Goal: Information Seeking & Learning: Learn about a topic

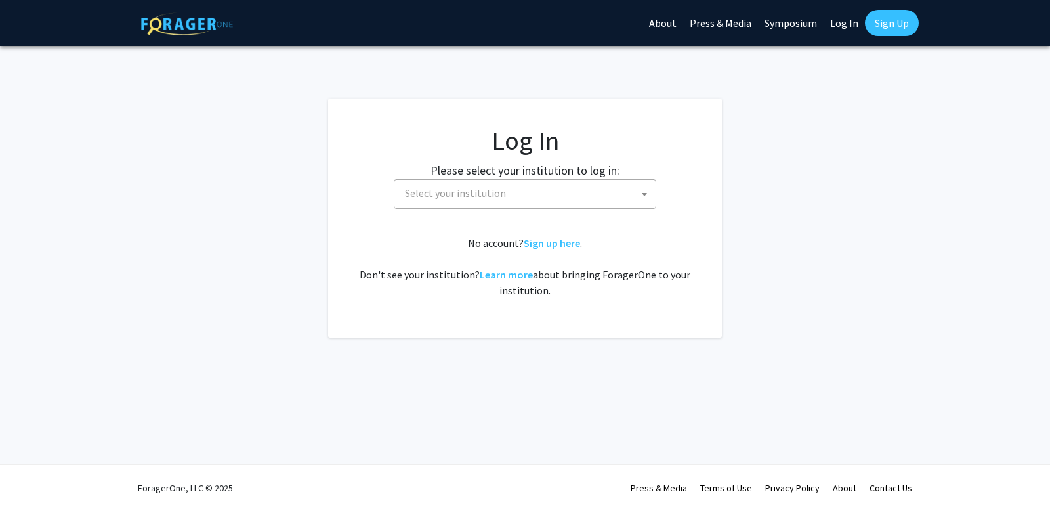
select select
click at [475, 194] on span "Select your institution" at bounding box center [455, 192] width 101 height 13
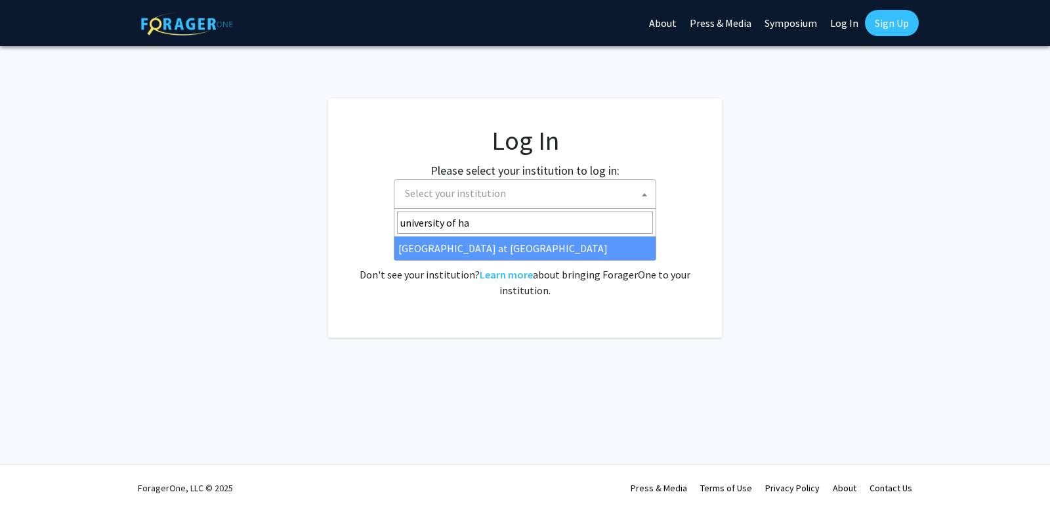
type input "university of ha"
select select "18"
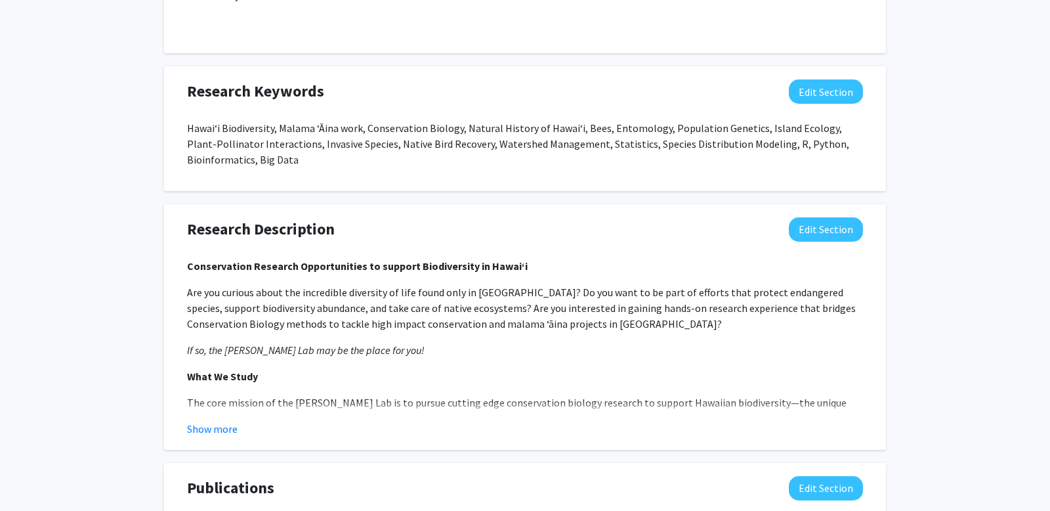
scroll to position [736, 0]
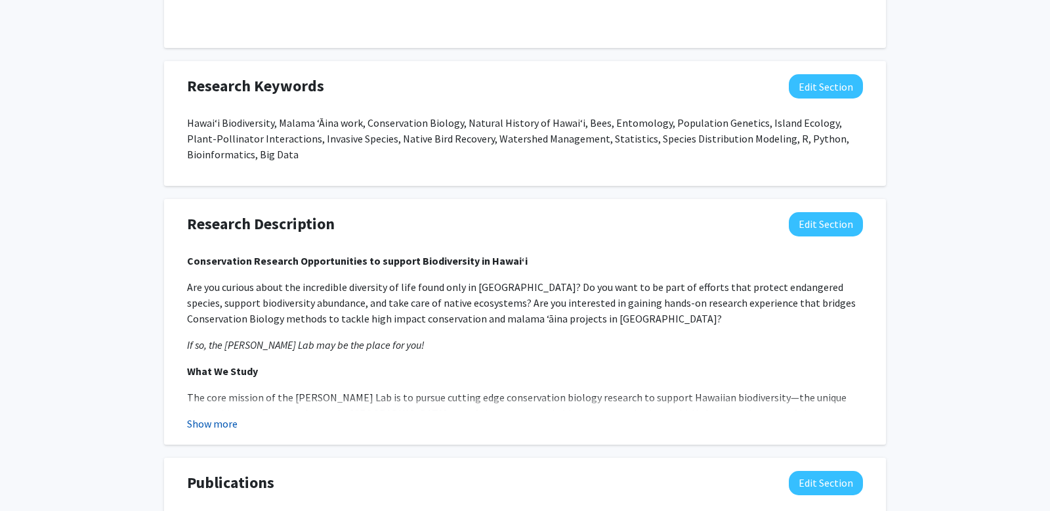
click at [208, 416] on button "Show more" at bounding box center [212, 424] width 51 height 16
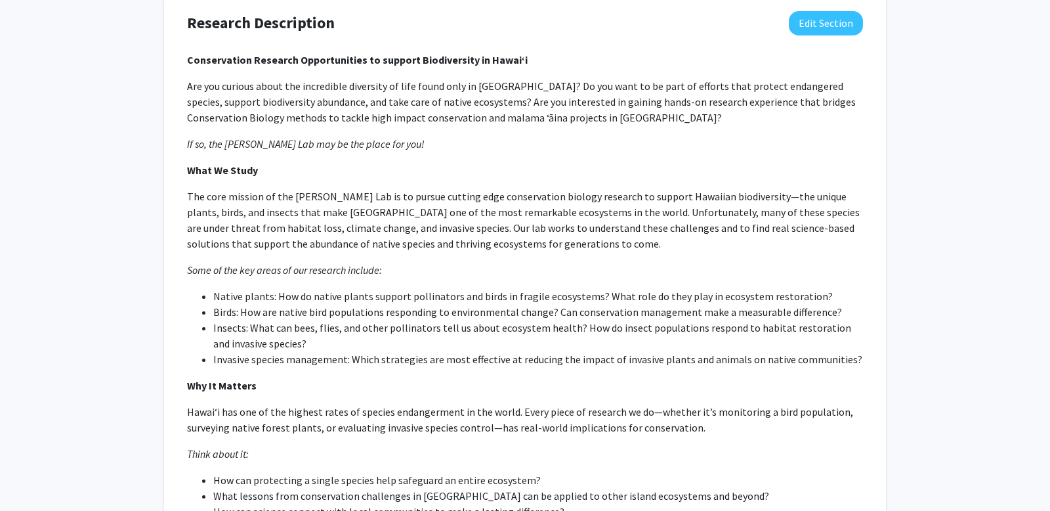
scroll to position [905, 0]
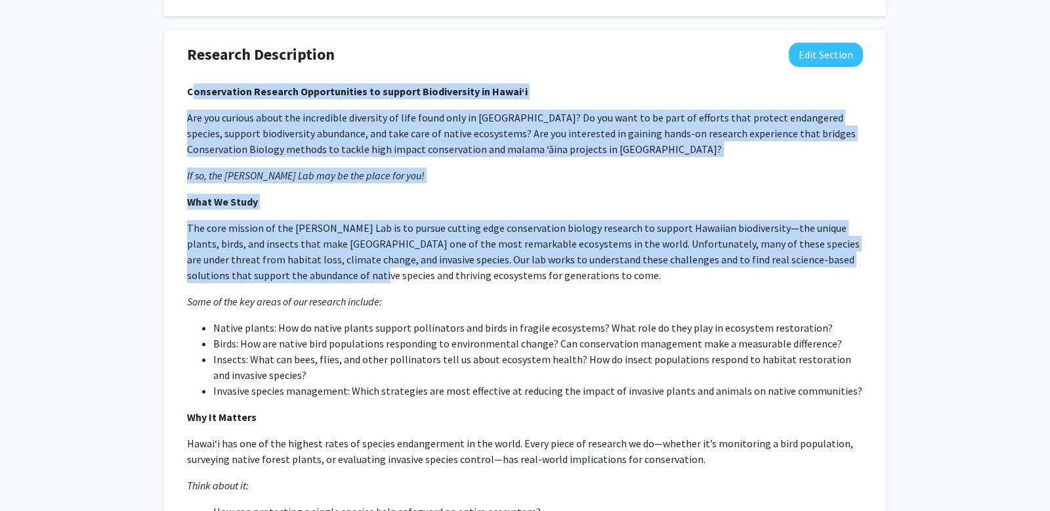
drag, startPoint x: 190, startPoint y: 73, endPoint x: 285, endPoint y: 266, distance: 214.9
click at [285, 266] on div "Conservation Research Opportunities to support Biodiversity in Hawai‘i Are you …" at bounding box center [525, 511] width 676 height 856
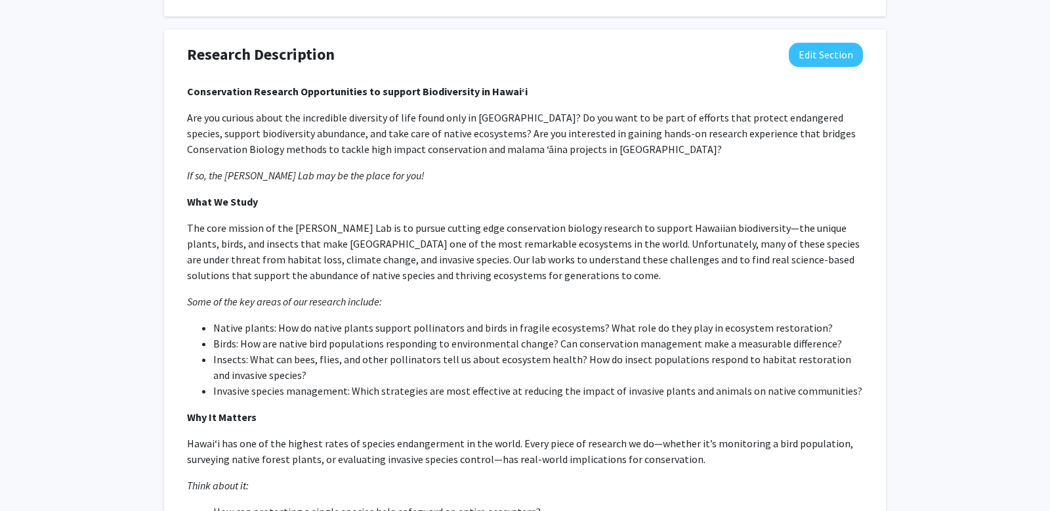
click at [233, 129] on p "Are you curious about the incredible diversity of life found only in Hawaiʻi? D…" at bounding box center [525, 133] width 676 height 47
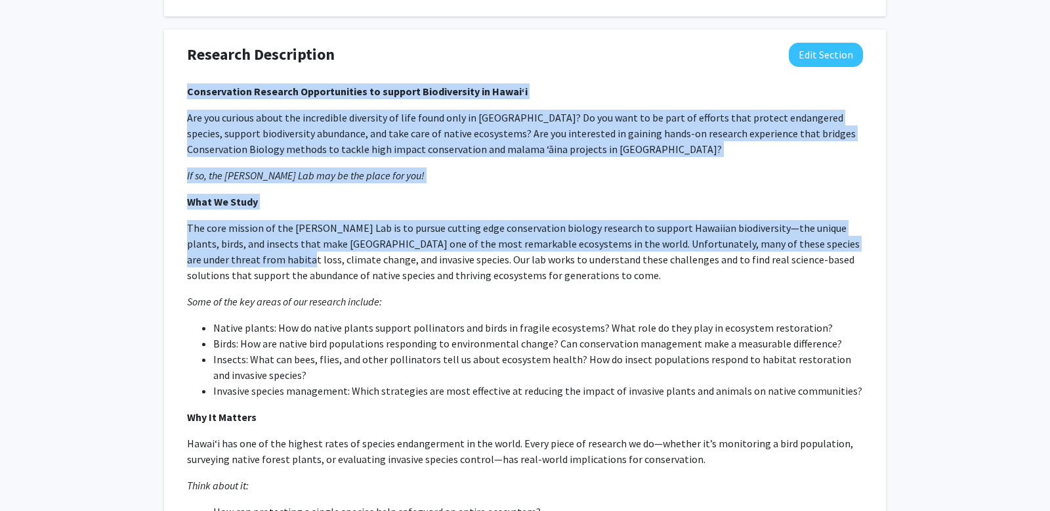
drag, startPoint x: 188, startPoint y: 75, endPoint x: 237, endPoint y: 242, distance: 173.7
click at [237, 242] on div "Conservation Research Opportunities to support Biodiversity in Hawai‘i Are you …" at bounding box center [525, 511] width 676 height 856
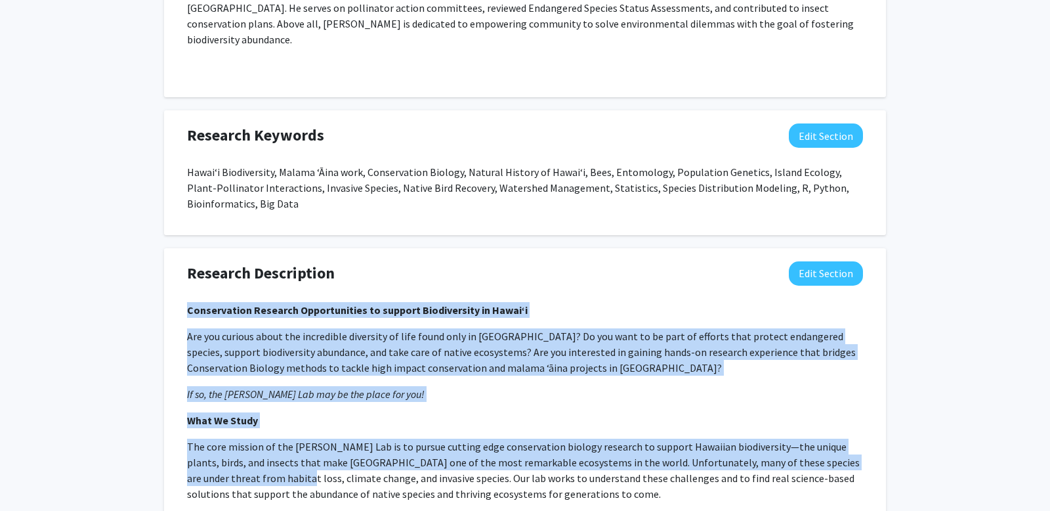
scroll to position [707, 0]
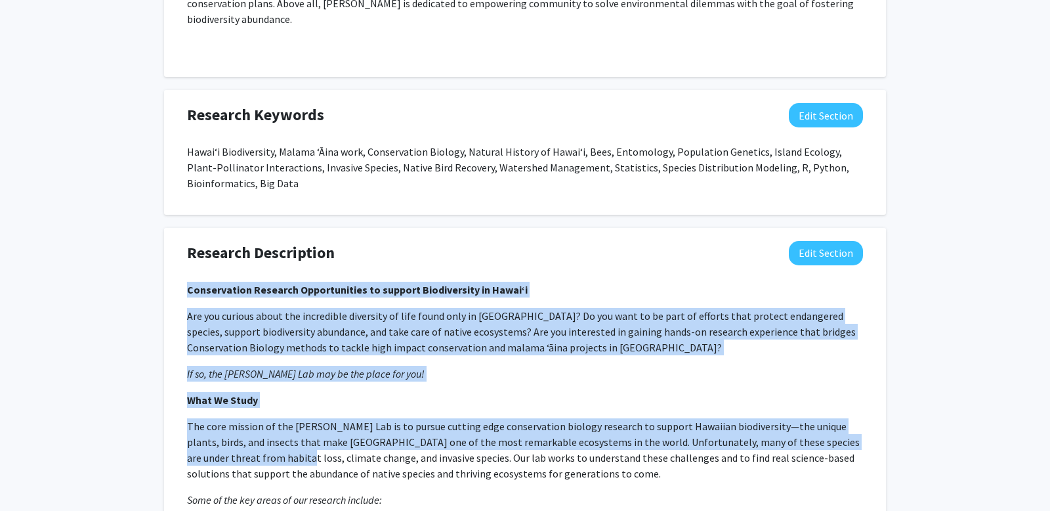
click at [252, 315] on p "Are you curious about the incredible diversity of life found only in Hawaiʻi? D…" at bounding box center [525, 331] width 676 height 47
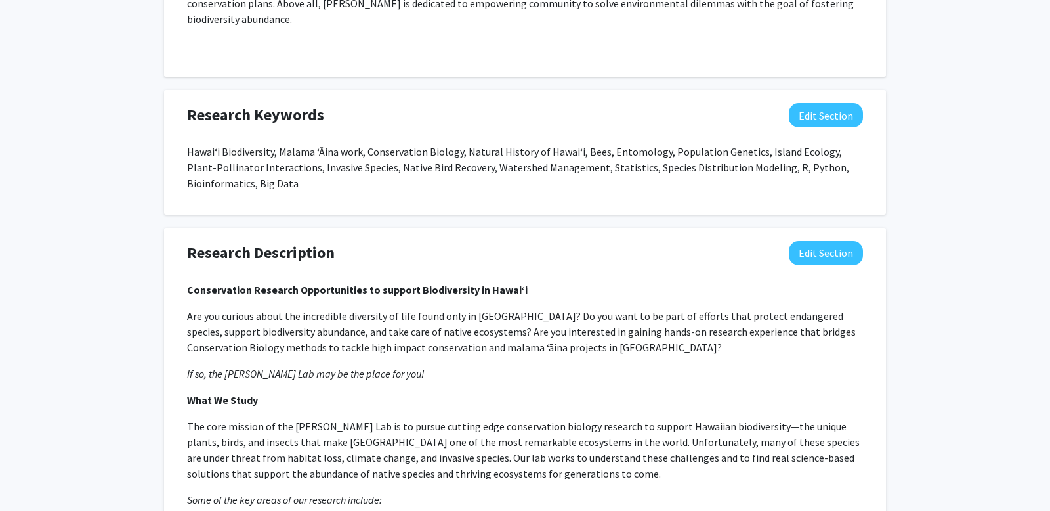
click at [512, 308] on p "Are you curious about the incredible diversity of life found only in Hawaiʻi? D…" at bounding box center [525, 331] width 676 height 47
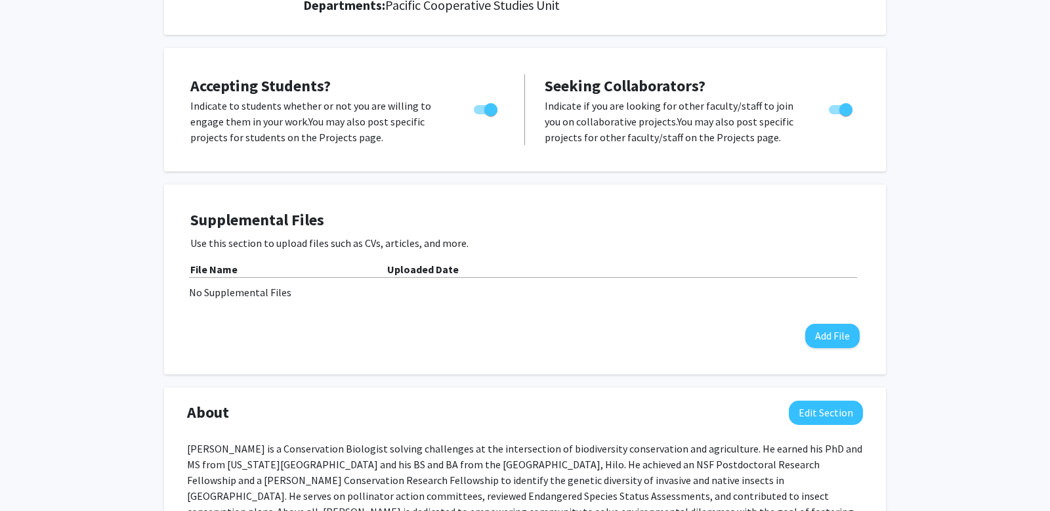
scroll to position [0, 0]
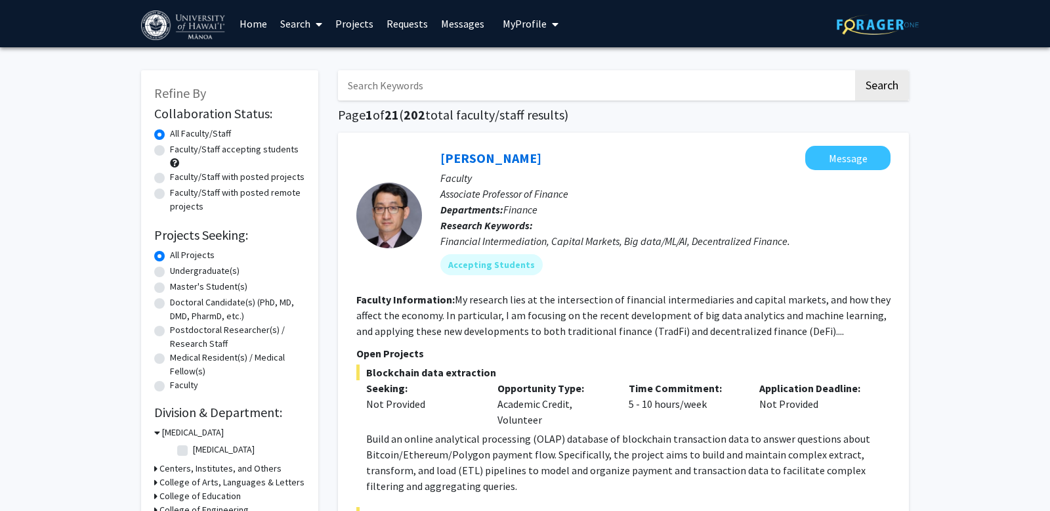
click at [456, 86] on input "Search Keywords" at bounding box center [595, 85] width 515 height 30
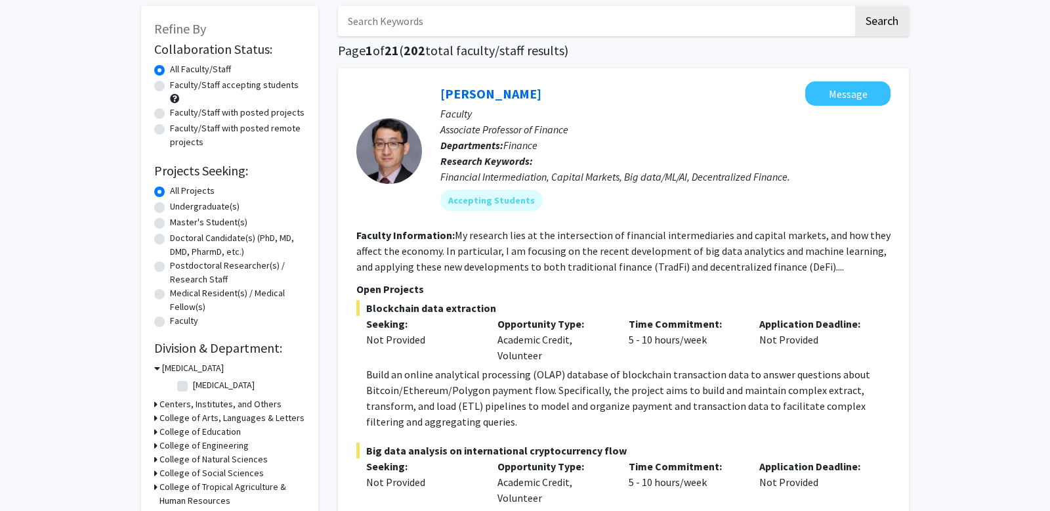
scroll to position [65, 0]
type input "conservation"
click at [855, 5] on button "Search" at bounding box center [882, 20] width 54 height 30
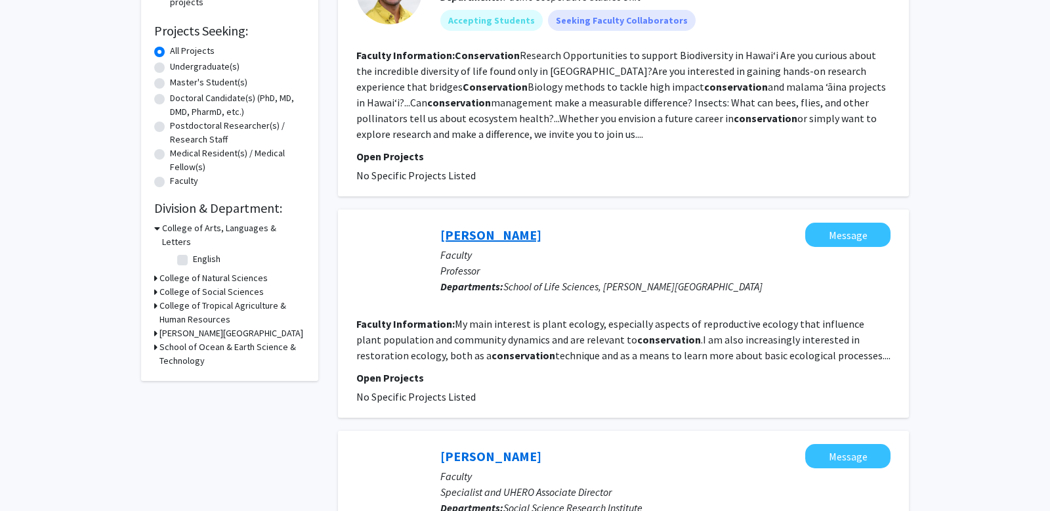
scroll to position [207, 0]
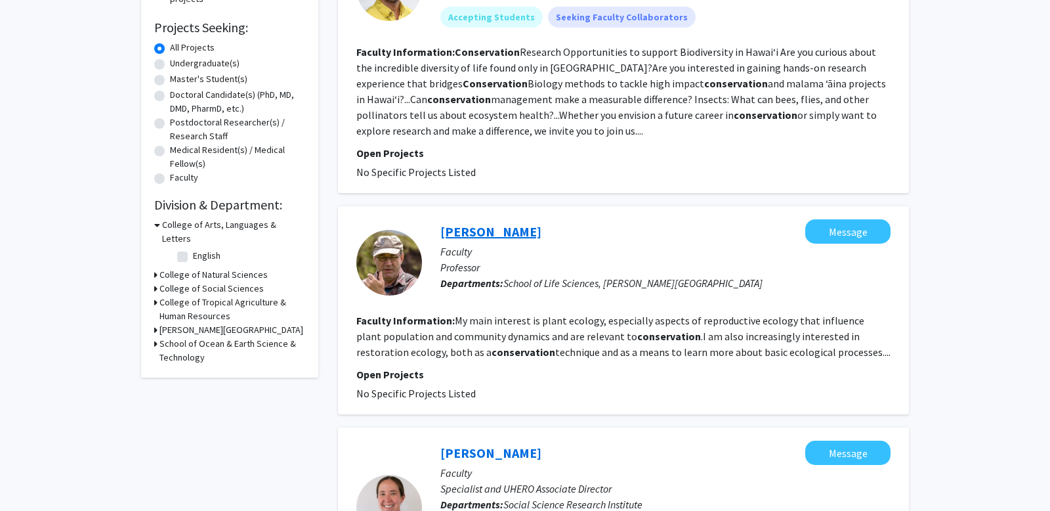
click at [479, 227] on link "Don Drake" at bounding box center [491, 231] width 101 height 16
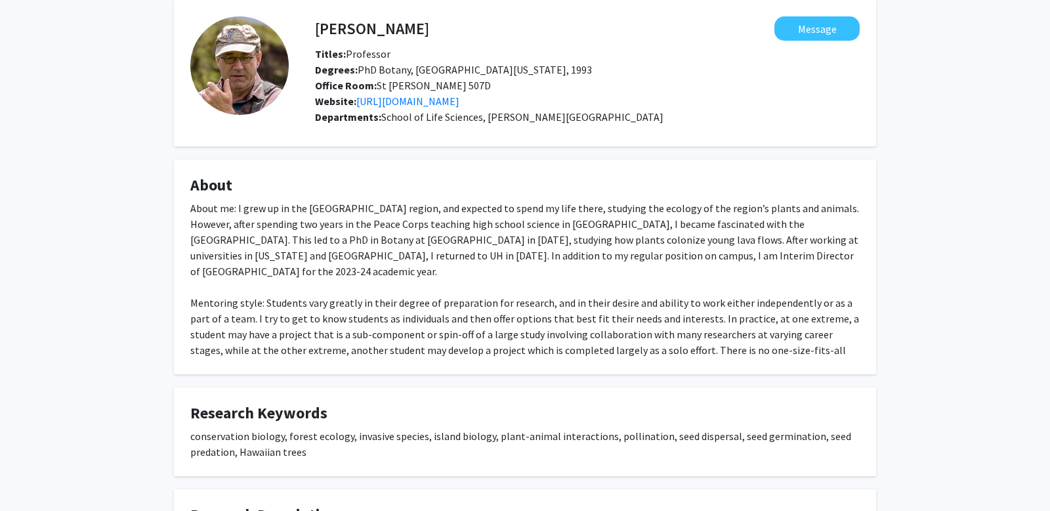
scroll to position [53, 0]
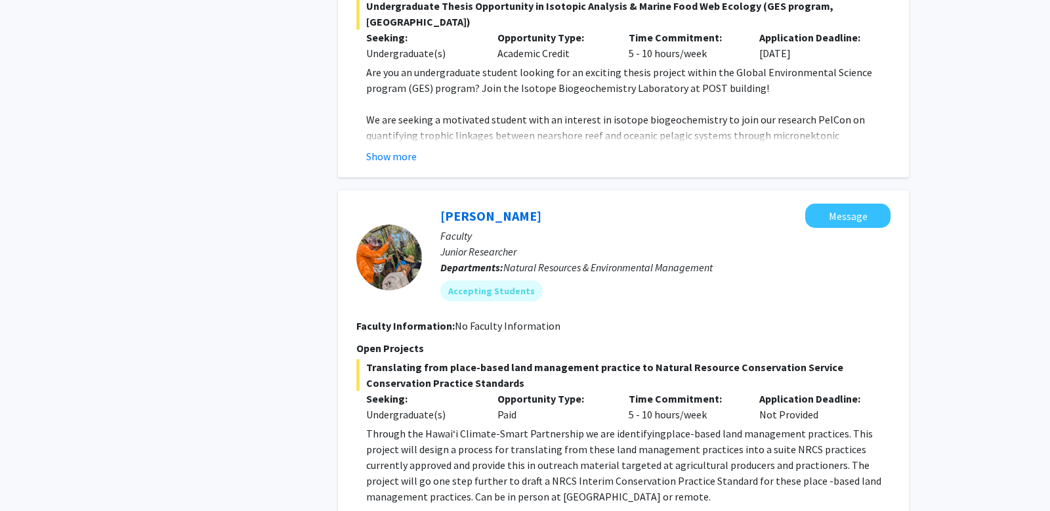
scroll to position [1919, 0]
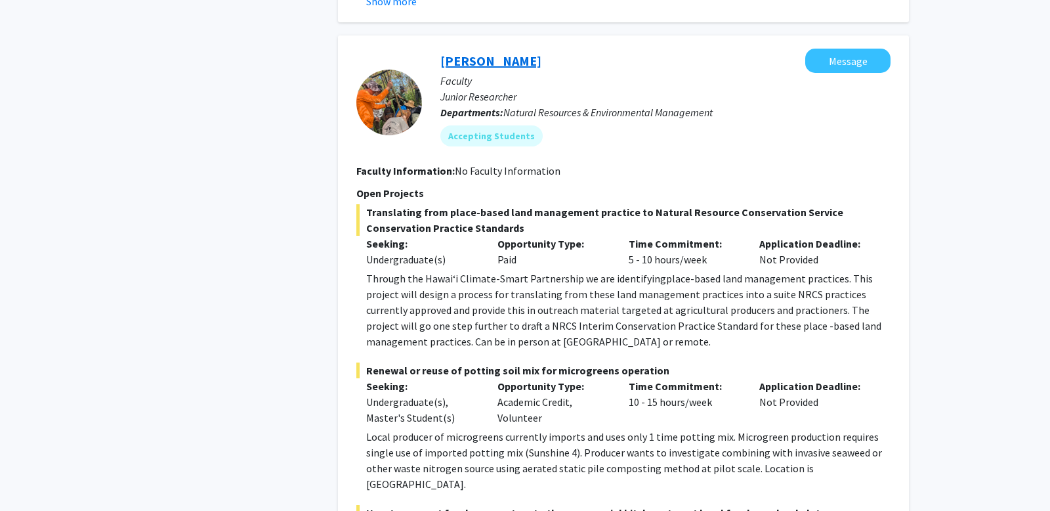
click at [510, 53] on link "Linden Schneider" at bounding box center [491, 61] width 101 height 16
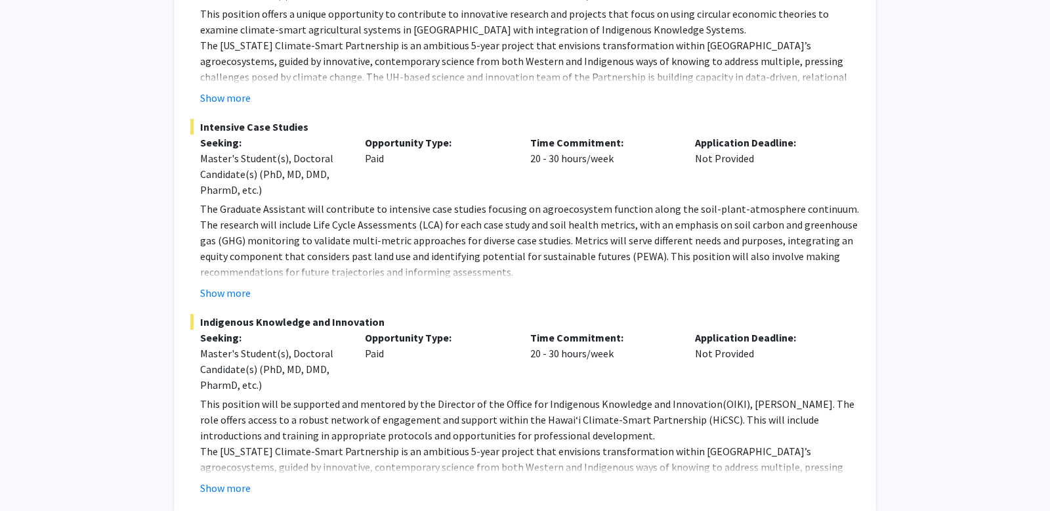
scroll to position [1706, 0]
click at [221, 479] on button "Show more" at bounding box center [225, 487] width 51 height 16
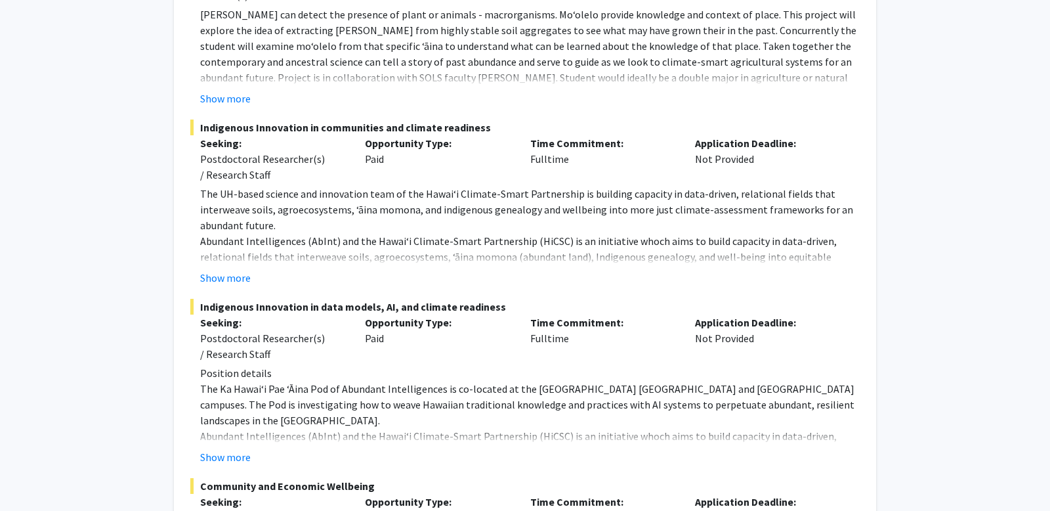
scroll to position [915, 0]
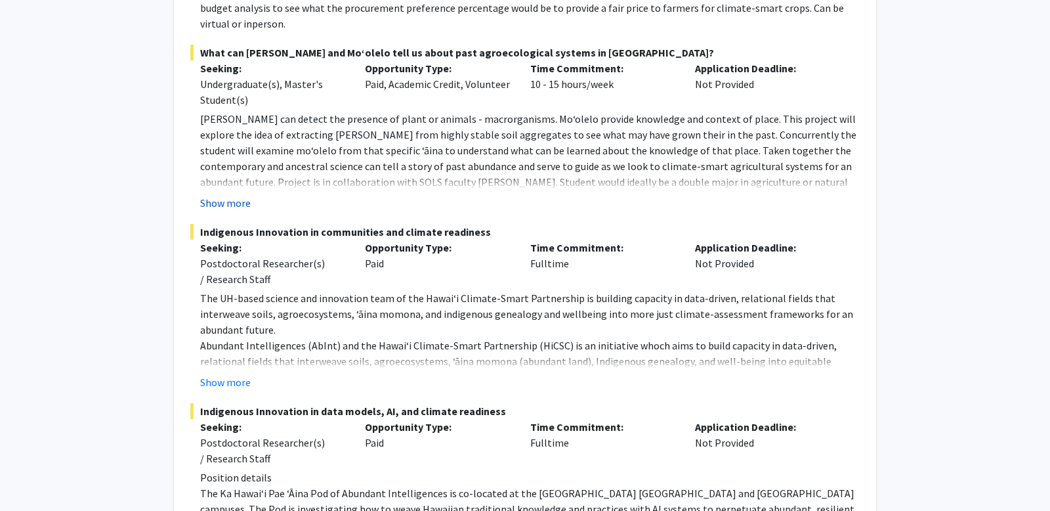
click at [230, 195] on button "Show more" at bounding box center [225, 203] width 51 height 16
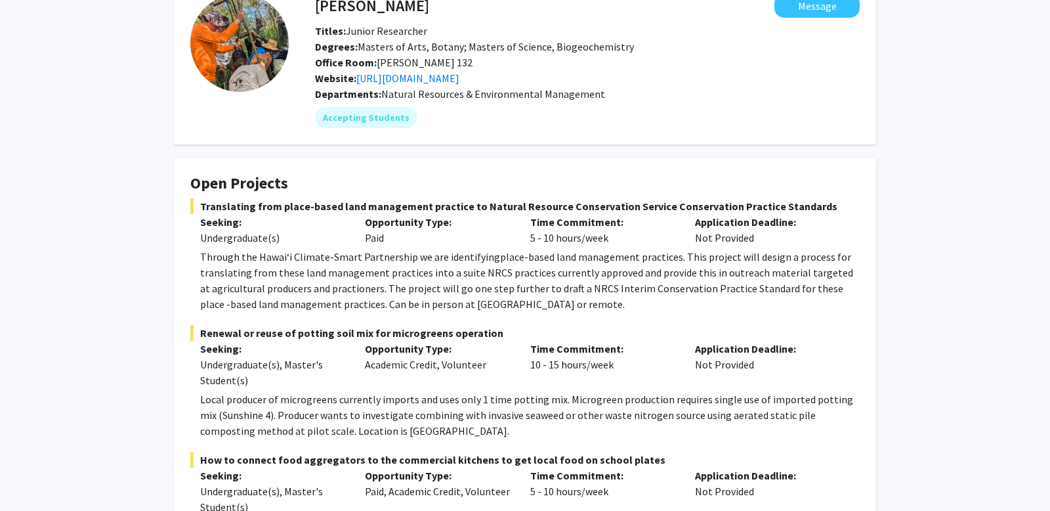
scroll to position [0, 0]
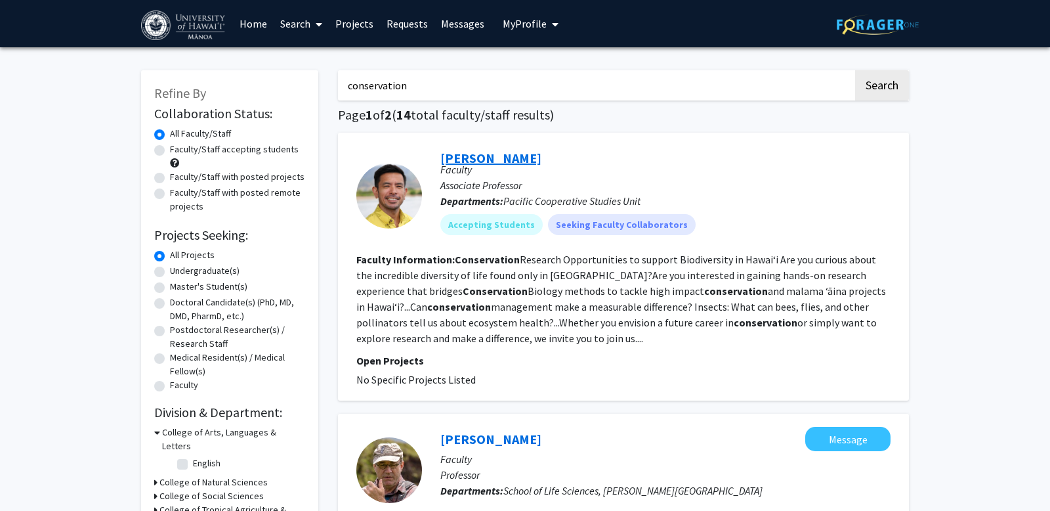
click at [493, 161] on link "Jonathan Koch" at bounding box center [491, 158] width 101 height 16
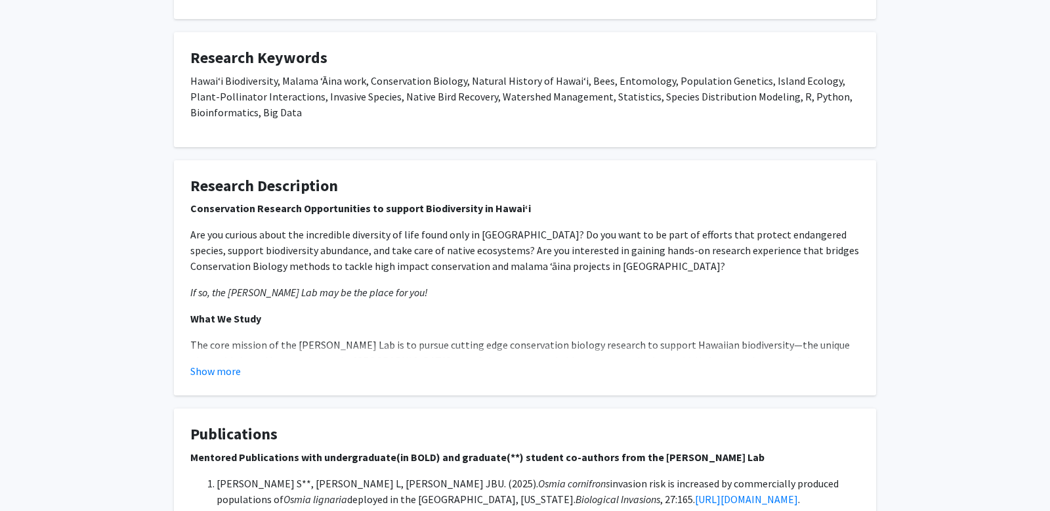
scroll to position [607, 0]
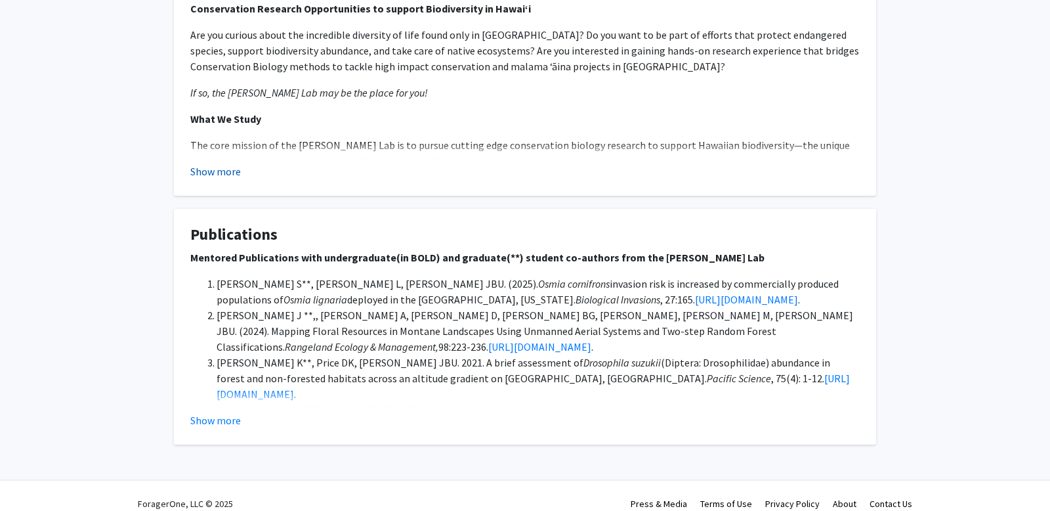
click at [232, 163] on button "Show more" at bounding box center [215, 171] width 51 height 16
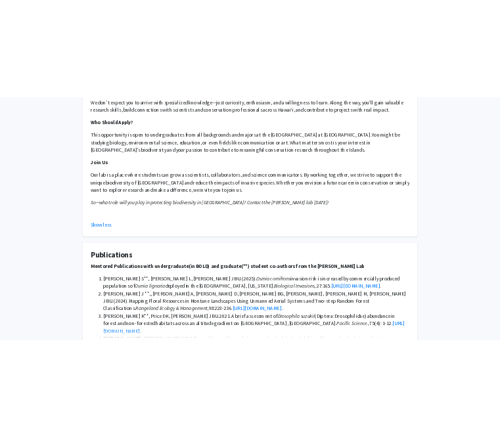
scroll to position [1241, 0]
